Goal: Complete application form: Complete application form

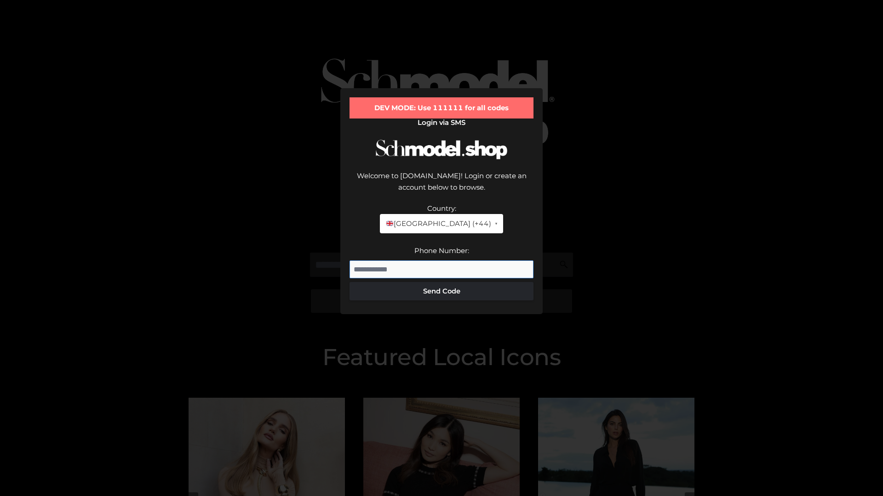
click at [441, 261] on input "Phone Number:" at bounding box center [441, 270] width 184 height 18
type input "**********"
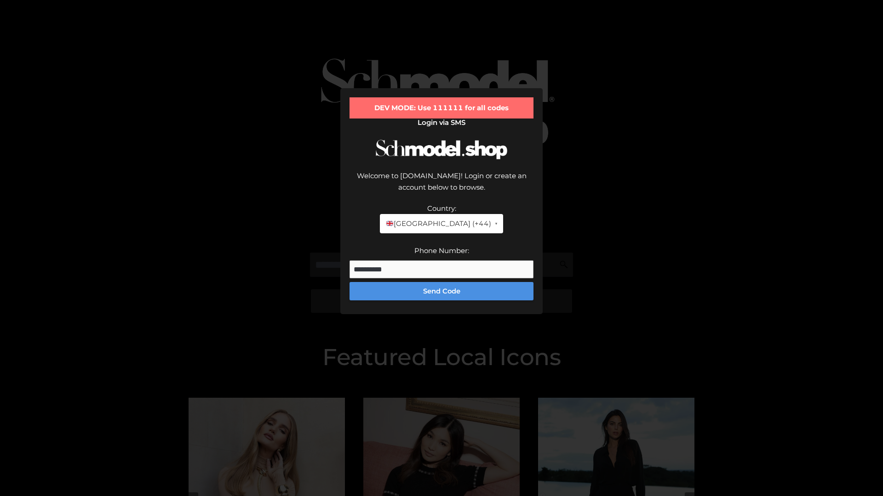
click at [441, 282] on button "Send Code" at bounding box center [441, 291] width 184 height 18
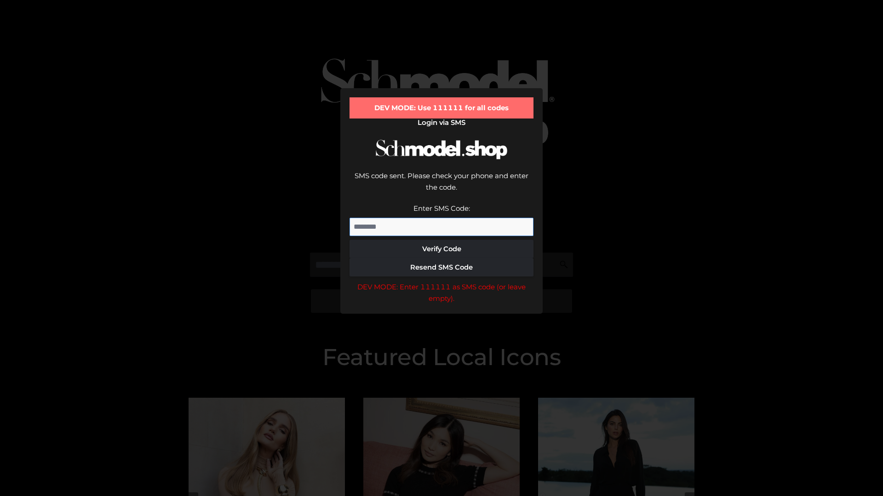
click at [441, 218] on input "Enter SMS Code:" at bounding box center [441, 227] width 184 height 18
type input "******"
click at [441, 240] on button "Verify Code" at bounding box center [441, 249] width 184 height 18
click at [441, 281] on div "DEV MODE: Enter 111111 as SMS code (or leave empty)." at bounding box center [441, 292] width 184 height 23
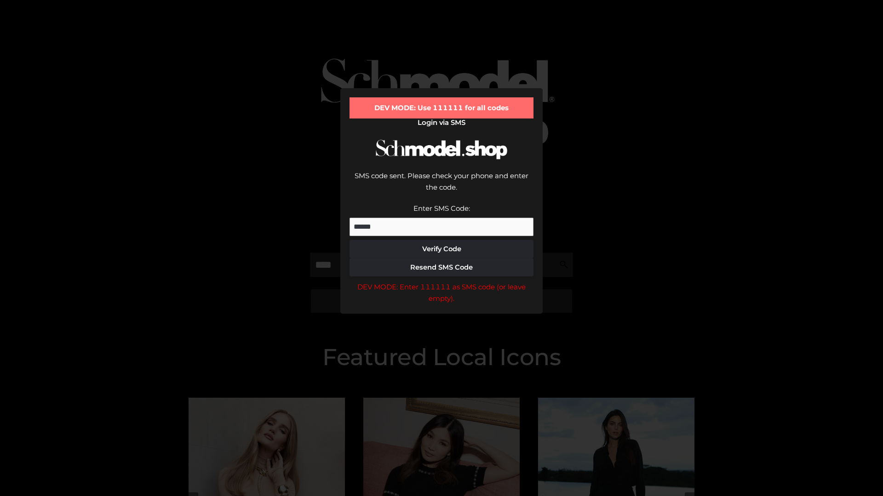
click at [441, 281] on div "DEV MODE: Enter 111111 as SMS code (or leave empty)." at bounding box center [441, 292] width 184 height 23
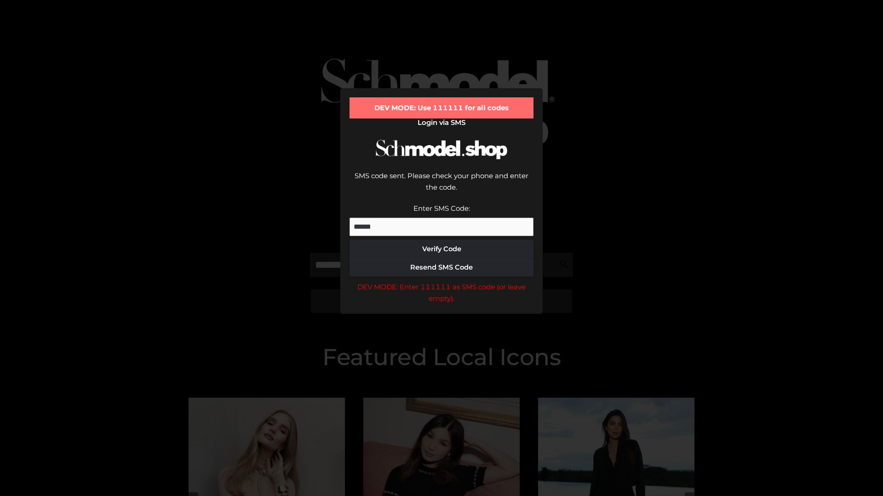
click at [441, 281] on div "DEV MODE: Enter 111111 as SMS code (or leave empty)." at bounding box center [441, 292] width 184 height 23
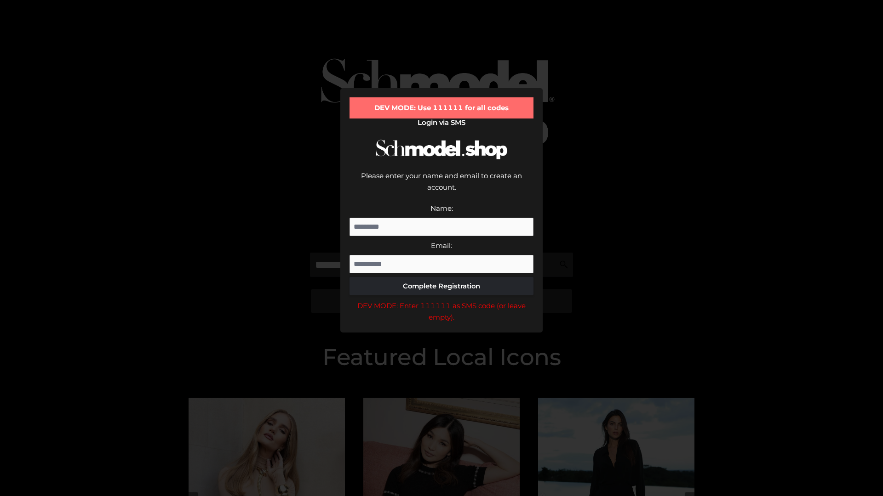
click at [441, 300] on div "DEV MODE: Enter 111111 as SMS code (or leave empty)." at bounding box center [441, 311] width 184 height 23
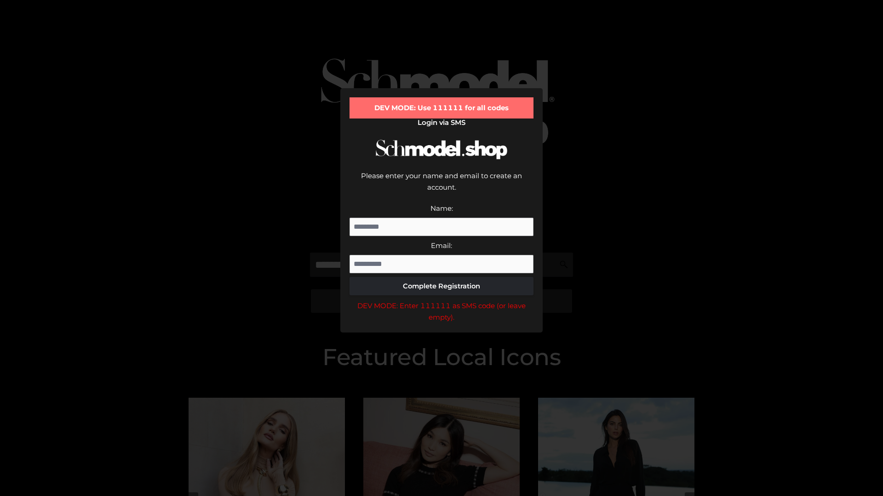
click at [441, 300] on div "DEV MODE: Enter 111111 as SMS code (or leave empty)." at bounding box center [441, 311] width 184 height 23
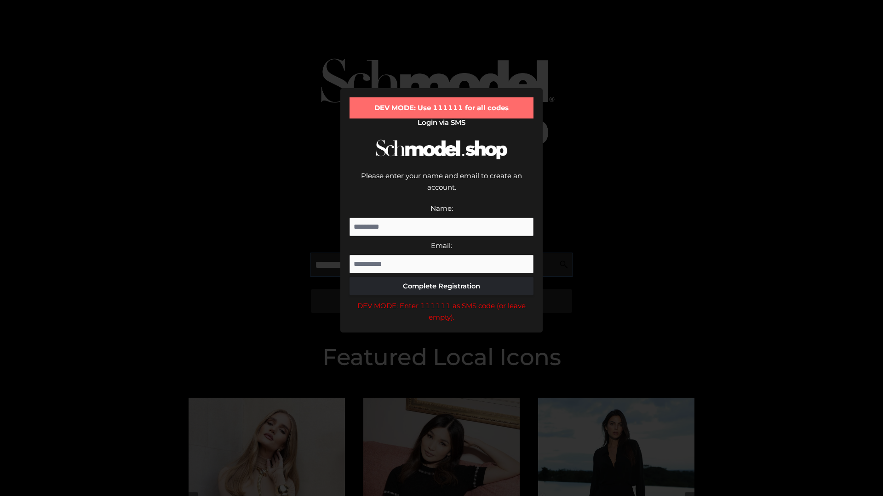
scroll to position [0, 0]
click at [441, 300] on div "DEV MODE: Enter 111111 as SMS code (or leave empty)." at bounding box center [441, 311] width 184 height 23
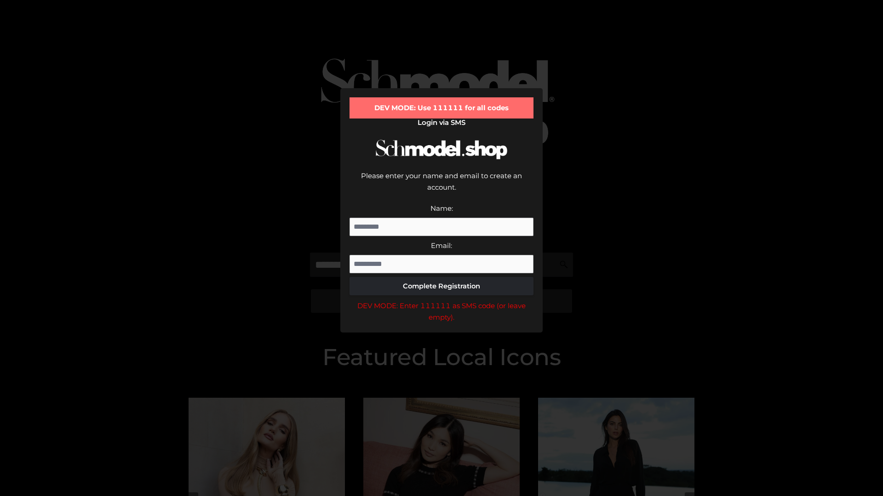
click at [441, 300] on div "DEV MODE: Enter 111111 as SMS code (or leave empty)." at bounding box center [441, 311] width 184 height 23
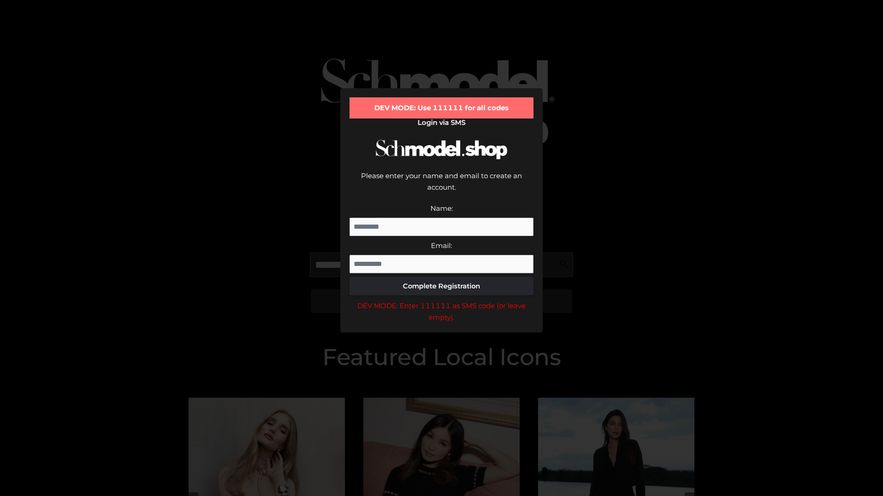
scroll to position [0, 56]
click at [441, 300] on div "DEV MODE: Enter 111111 as SMS code (or leave empty)." at bounding box center [441, 311] width 184 height 23
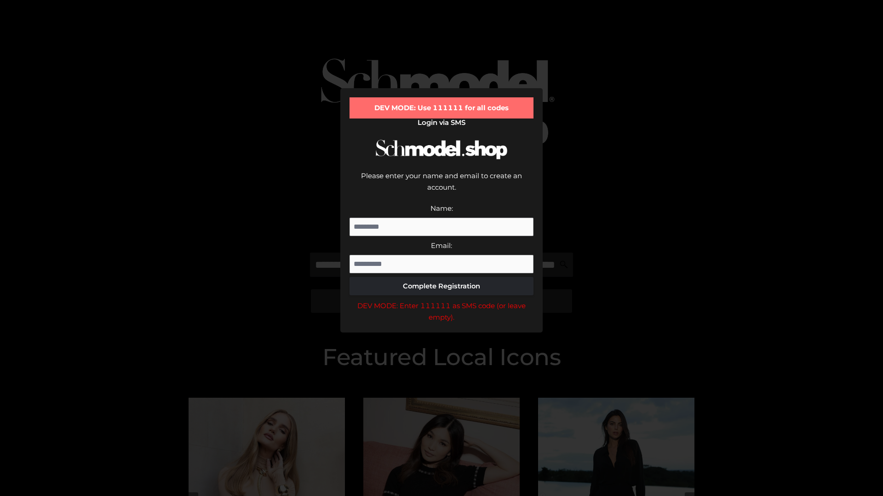
click at [441, 300] on div "DEV MODE: Enter 111111 as SMS code (or leave empty)." at bounding box center [441, 311] width 184 height 23
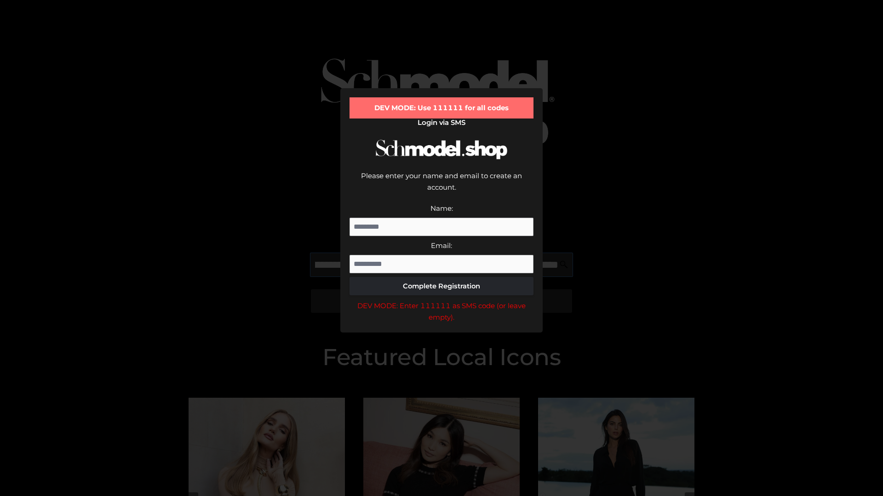
scroll to position [0, 114]
click at [441, 300] on div "DEV MODE: Enter 111111 as SMS code (or leave empty)." at bounding box center [441, 311] width 184 height 23
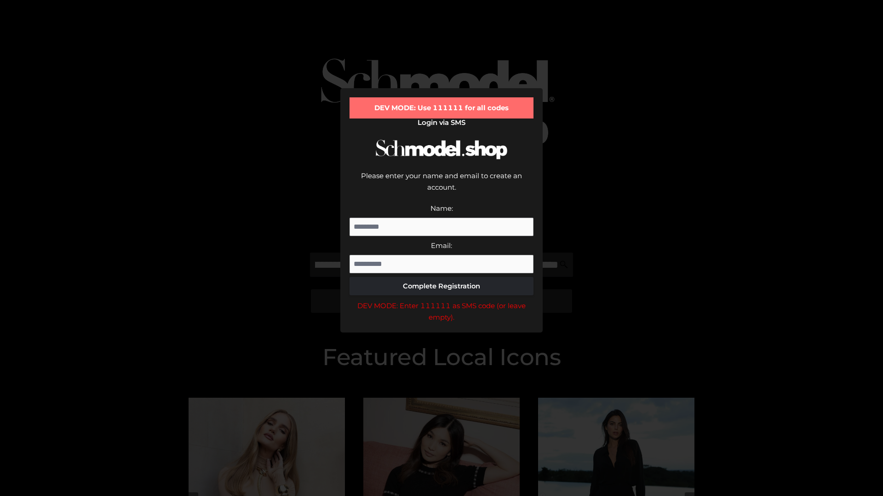
click at [441, 300] on div "DEV MODE: Enter 111111 as SMS code (or leave empty)." at bounding box center [441, 311] width 184 height 23
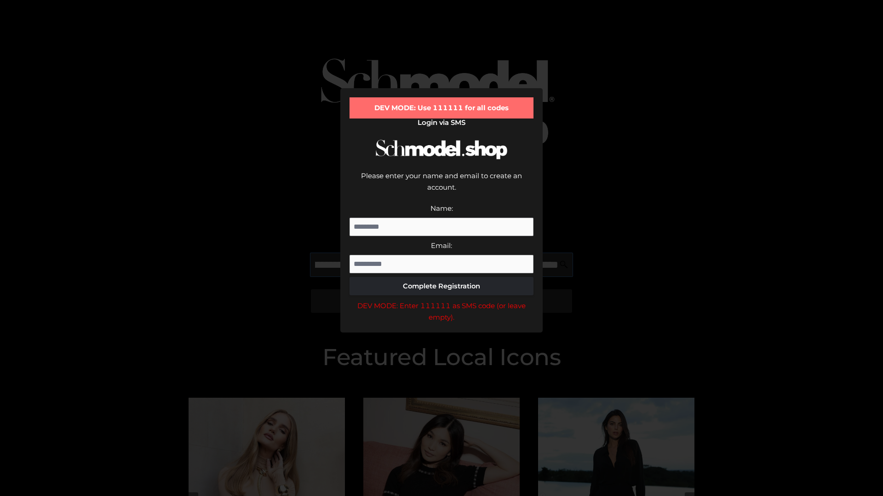
scroll to position [0, 167]
click at [441, 300] on div "DEV MODE: Enter 111111 as SMS code (or leave empty)." at bounding box center [441, 311] width 184 height 23
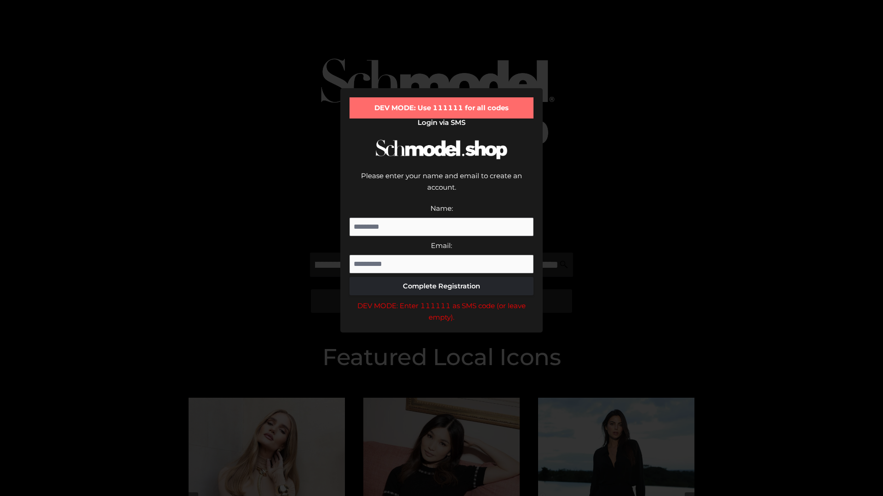
click at [441, 300] on div "DEV MODE: Enter 111111 as SMS code (or leave empty)." at bounding box center [441, 311] width 184 height 23
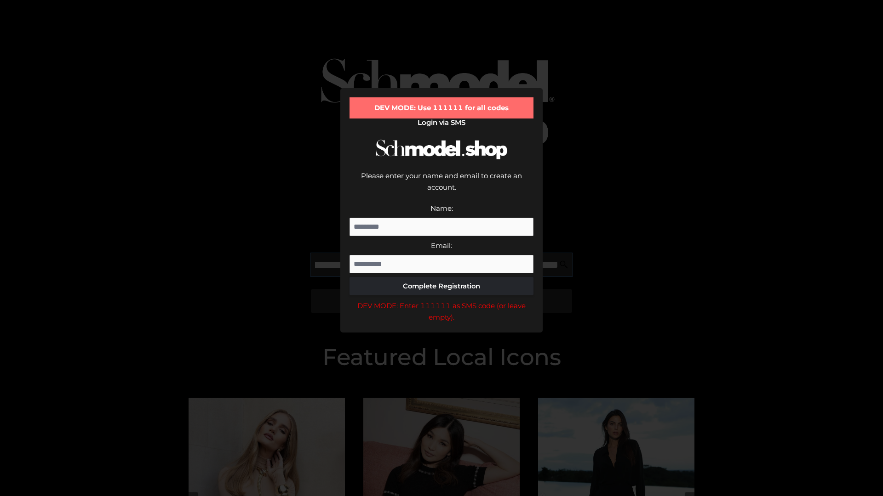
scroll to position [0, 223]
click at [441, 300] on div "DEV MODE: Enter 111111 as SMS code (or leave empty)." at bounding box center [441, 311] width 184 height 23
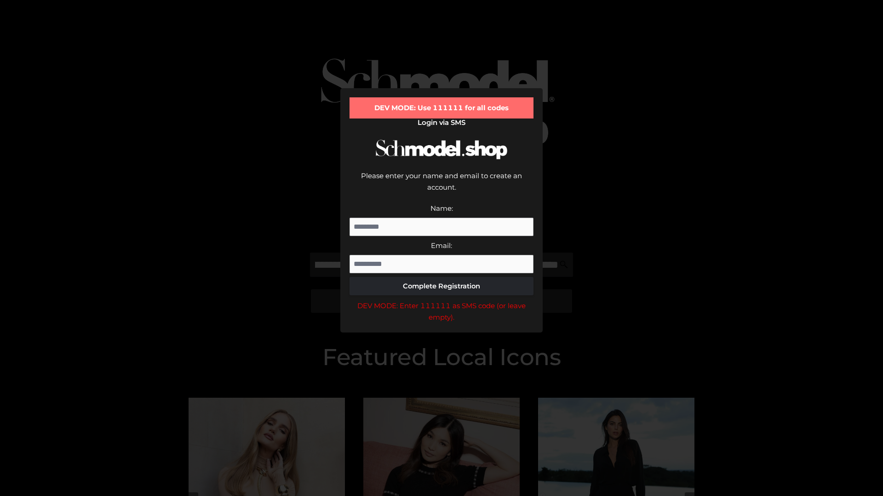
click at [441, 300] on div "DEV MODE: Enter 111111 as SMS code (or leave empty)." at bounding box center [441, 311] width 184 height 23
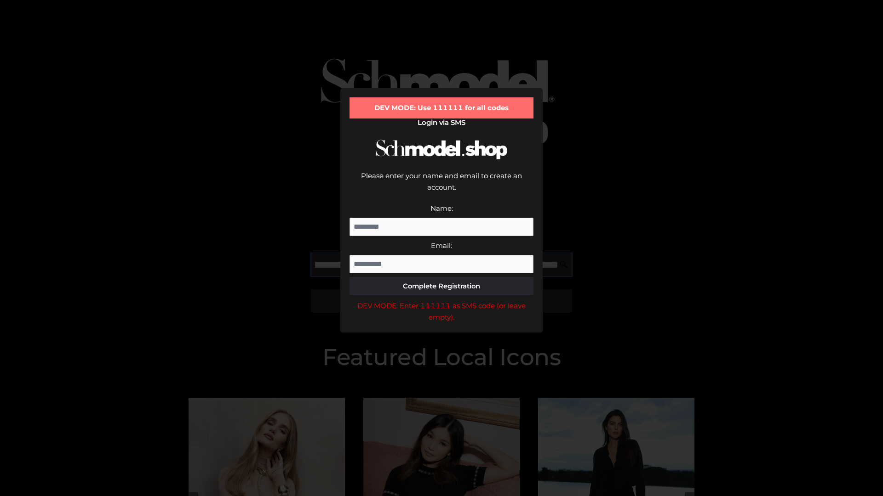
scroll to position [0, 280]
click at [441, 300] on div "DEV MODE: Enter 111111 as SMS code (or leave empty)." at bounding box center [441, 311] width 184 height 23
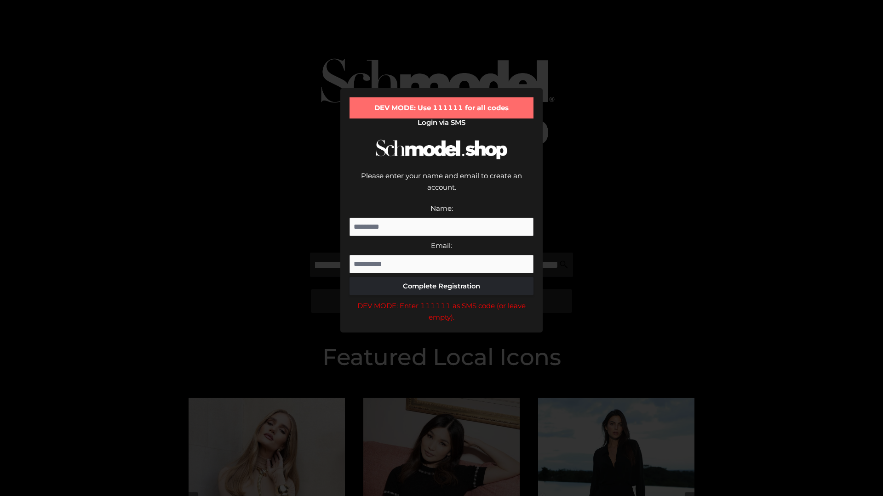
click at [441, 300] on div "DEV MODE: Enter 111111 as SMS code (or leave empty)." at bounding box center [441, 311] width 184 height 23
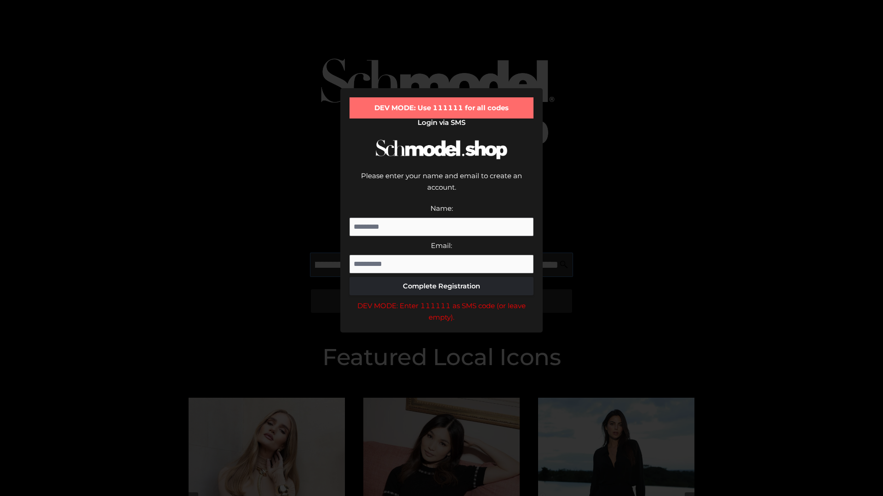
scroll to position [0, 333]
click at [441, 300] on div "DEV MODE: Enter 111111 as SMS code (or leave empty)." at bounding box center [441, 311] width 184 height 23
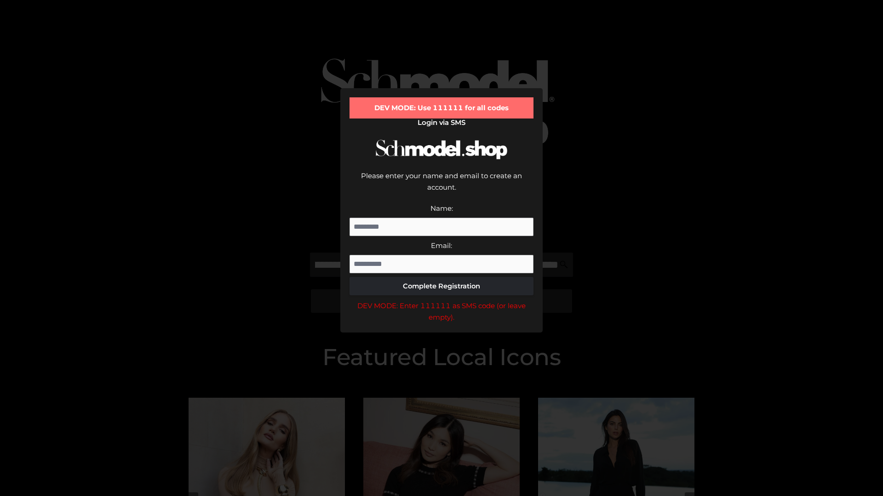
click at [441, 300] on div "DEV MODE: Enter 111111 as SMS code (or leave empty)." at bounding box center [441, 311] width 184 height 23
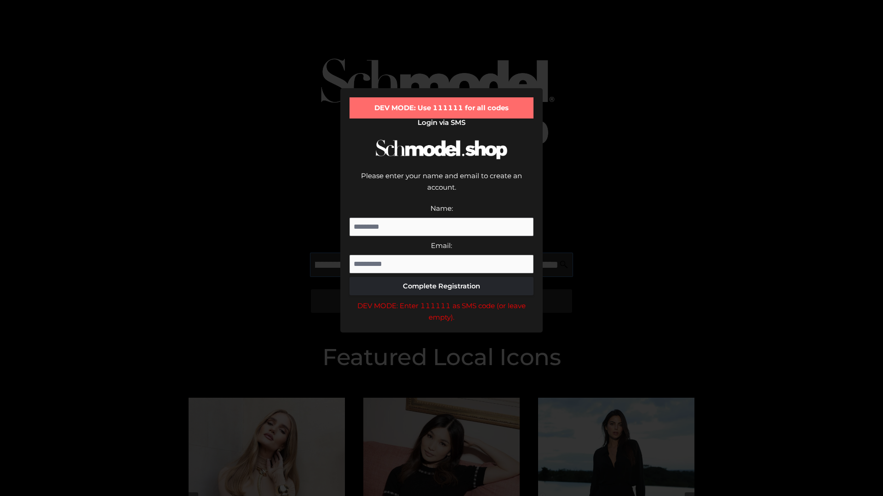
scroll to position [0, 389]
click at [441, 300] on div "DEV MODE: Enter 111111 as SMS code (or leave empty)." at bounding box center [441, 311] width 184 height 23
type input "**********"
